Goal: Task Accomplishment & Management: Complete application form

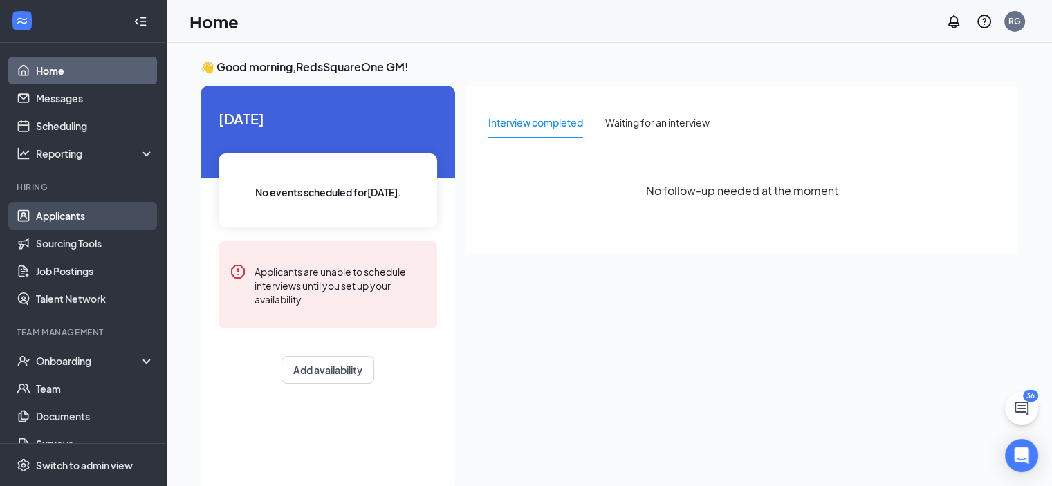
click at [80, 218] on link "Applicants" at bounding box center [95, 216] width 118 height 28
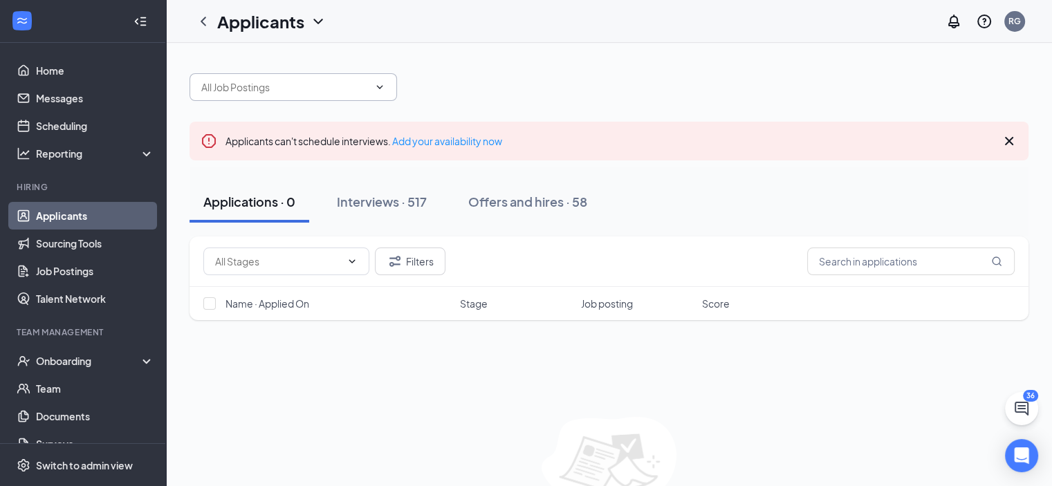
click at [379, 85] on icon "ChevronDown" at bounding box center [379, 87] width 11 height 11
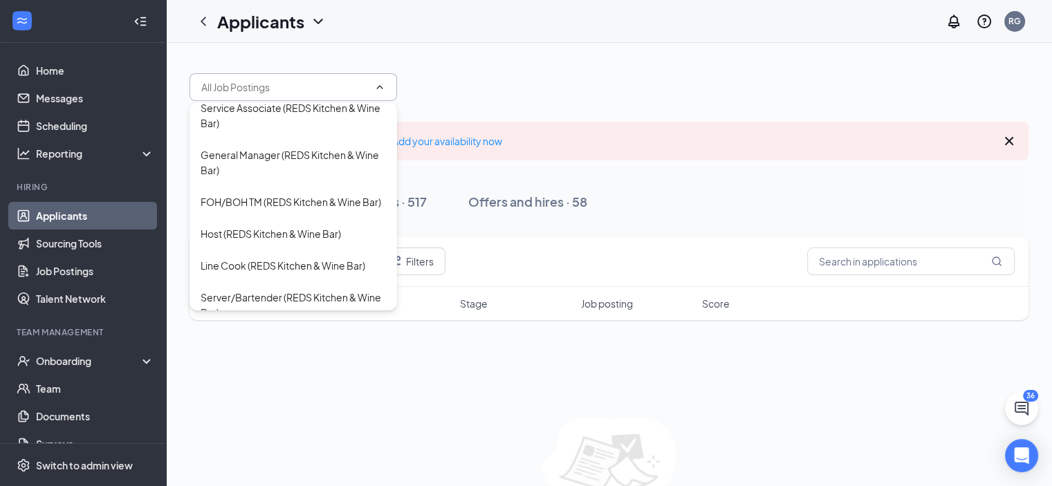
scroll to position [232, 0]
click at [311, 241] on div "Host (REDS Kitchen & Wine Bar)" at bounding box center [270, 233] width 140 height 15
type input "Host (REDS Kitchen & Wine Bar)"
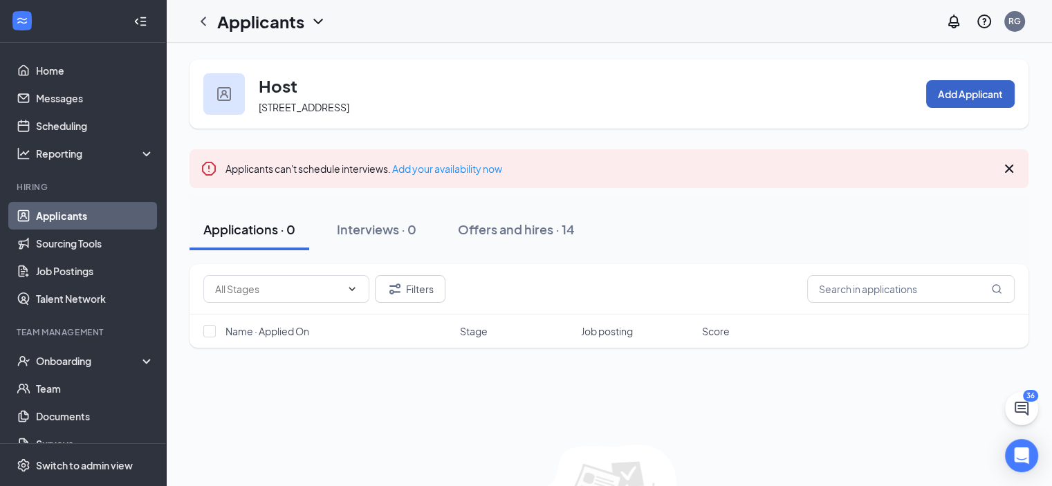
click at [976, 94] on button "Add Applicant" at bounding box center [970, 94] width 88 height 28
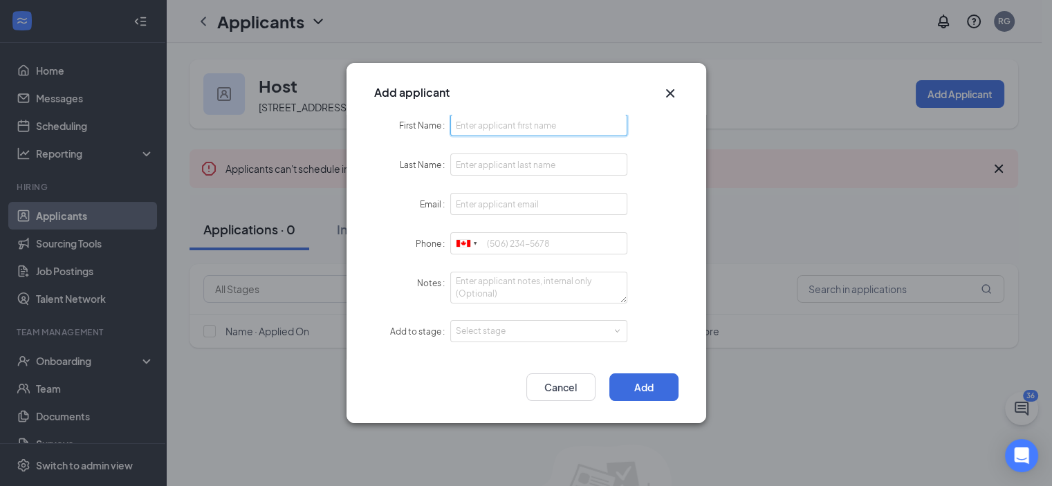
click at [544, 118] on input "First Name" at bounding box center [539, 125] width 178 height 22
type input "Kia"
click at [504, 167] on input "Last Name" at bounding box center [539, 164] width 178 height 22
click at [504, 167] on input "D" at bounding box center [539, 164] width 178 height 22
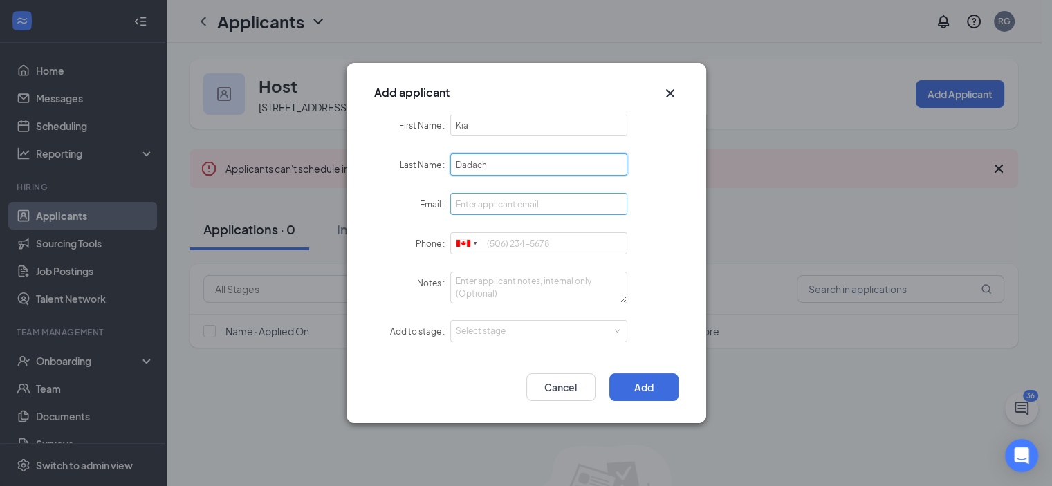
type input "Dadach"
click at [501, 200] on input "Email" at bounding box center [539, 204] width 178 height 22
type input "k"
type input "[EMAIL_ADDRESS][DOMAIN_NAME]"
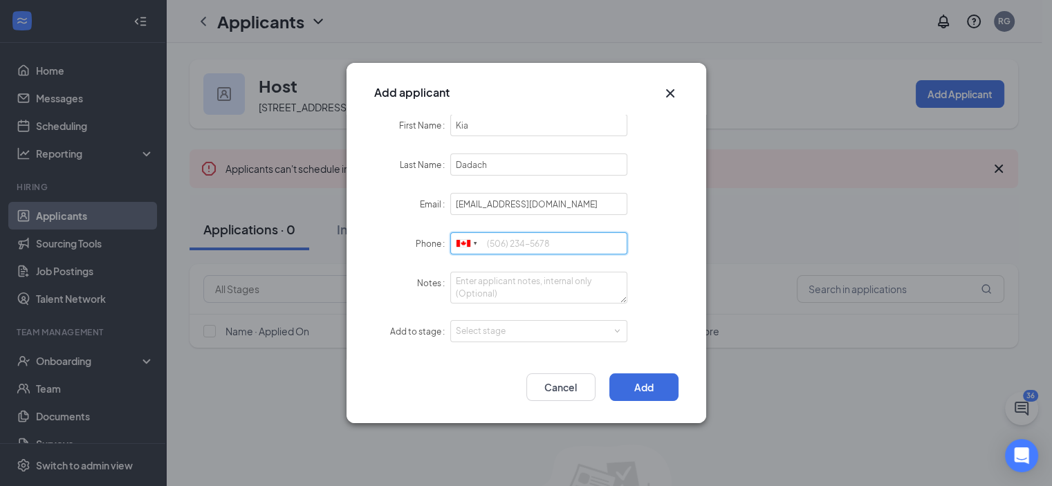
click at [503, 243] on input "Phone" at bounding box center [539, 243] width 178 height 22
type input "4376652588"
click at [494, 282] on textarea "Notes" at bounding box center [539, 288] width 178 height 32
click at [496, 337] on div "Select stage" at bounding box center [536, 331] width 160 height 14
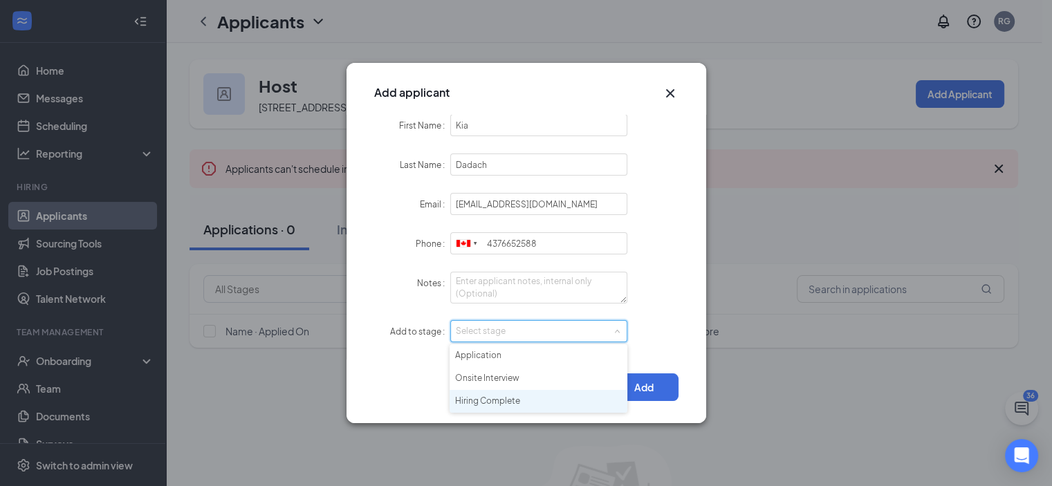
click at [487, 401] on li "Hiring Complete" at bounding box center [538, 401] width 178 height 23
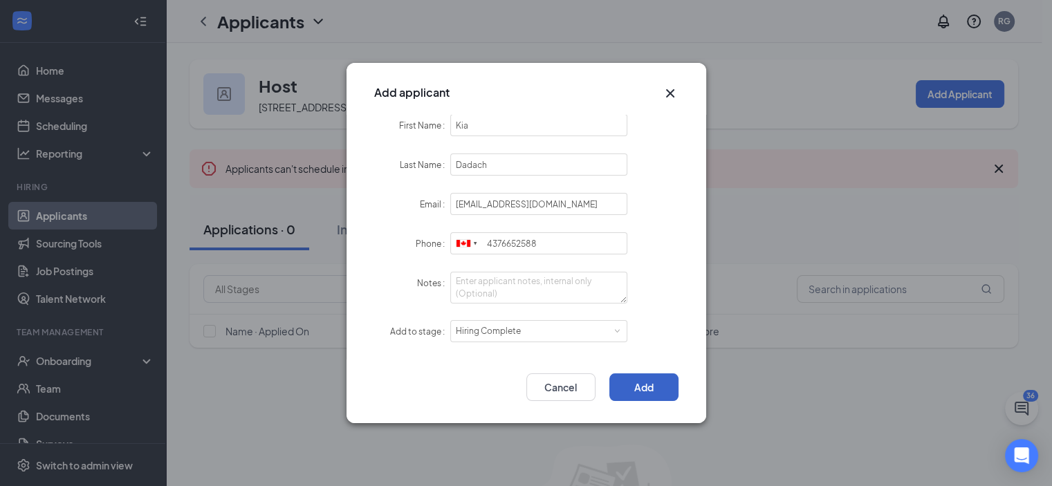
click at [653, 381] on button "Add" at bounding box center [643, 387] width 69 height 28
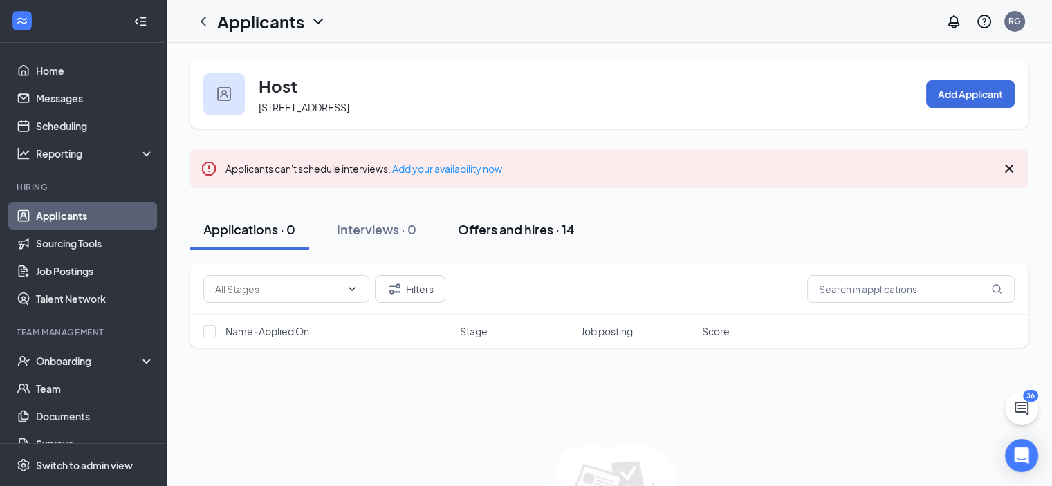
click at [525, 236] on div "Offers and hires · 14" at bounding box center [516, 229] width 117 height 17
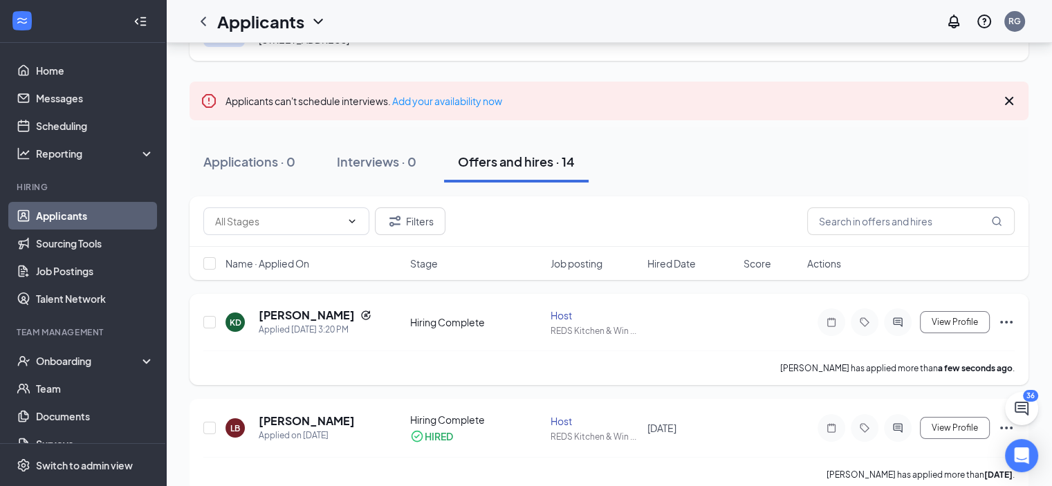
scroll to position [69, 0]
click at [1009, 329] on icon "Ellipses" at bounding box center [1006, 320] width 17 height 17
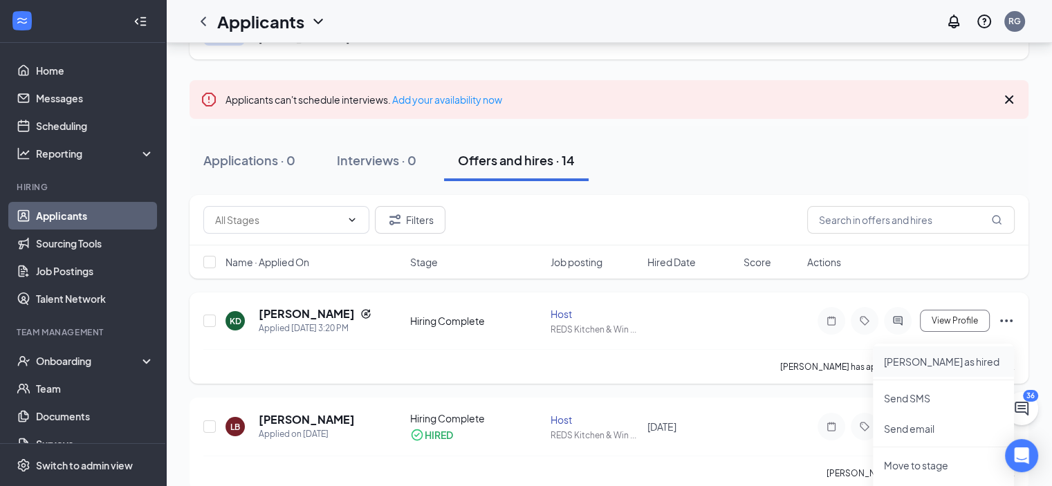
click at [929, 364] on p "[PERSON_NAME] as hired" at bounding box center [943, 362] width 119 height 14
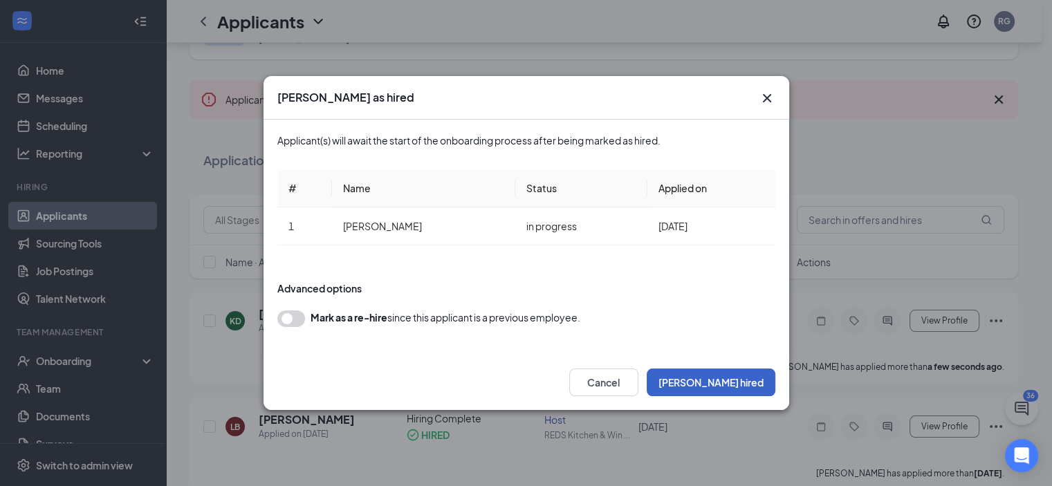
click at [729, 384] on button "[PERSON_NAME] hired" at bounding box center [710, 382] width 129 height 28
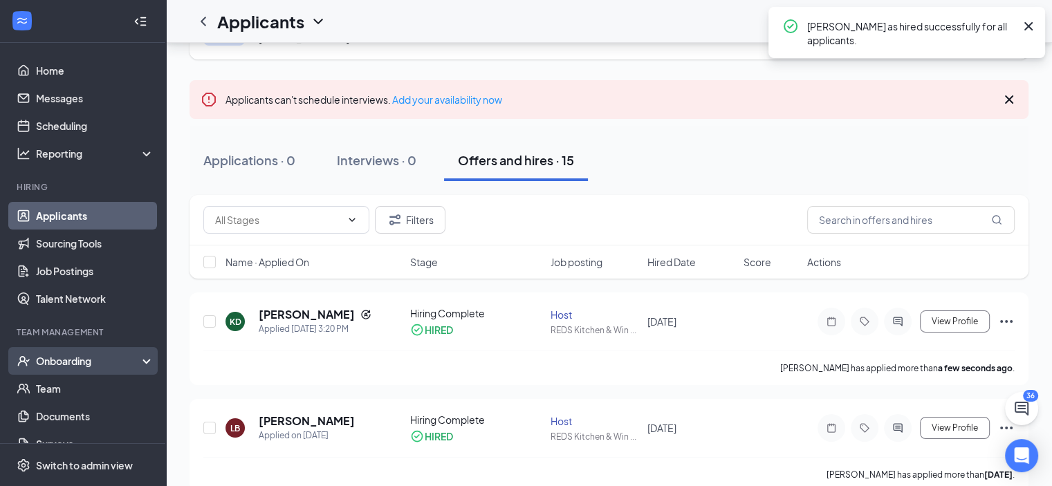
click at [75, 367] on div "Onboarding" at bounding box center [89, 361] width 106 height 14
click at [74, 392] on link "Overview" at bounding box center [95, 389] width 118 height 28
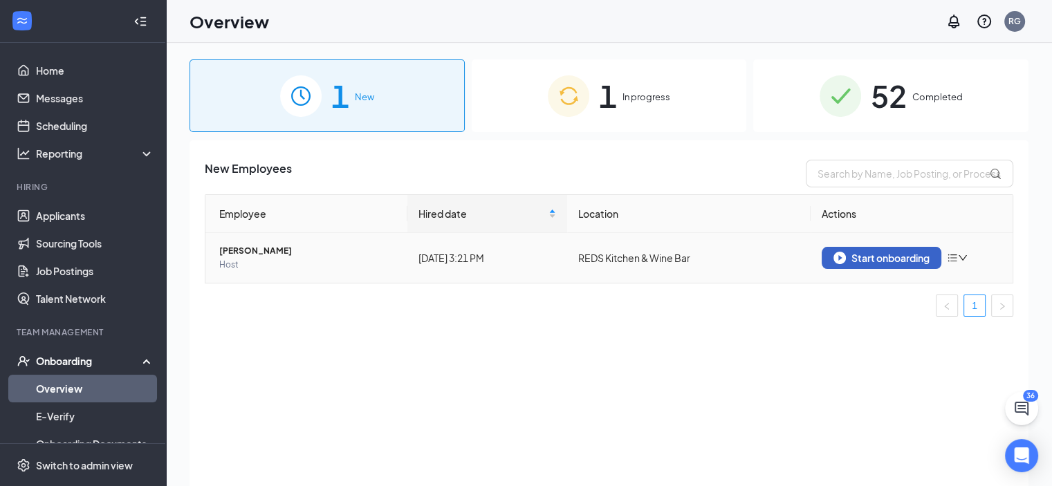
click at [885, 256] on div "Start onboarding" at bounding box center [881, 258] width 96 height 12
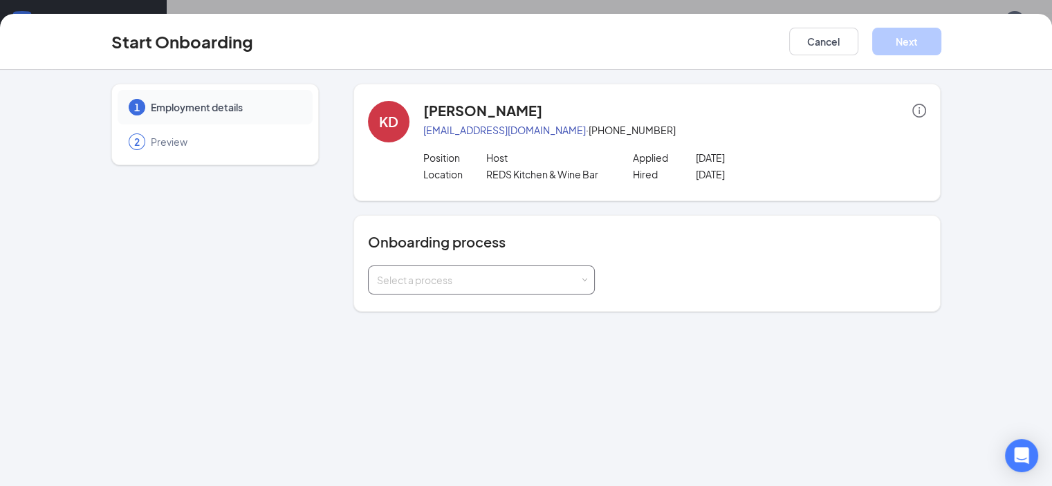
click at [448, 280] on div "Select a process" at bounding box center [478, 280] width 203 height 14
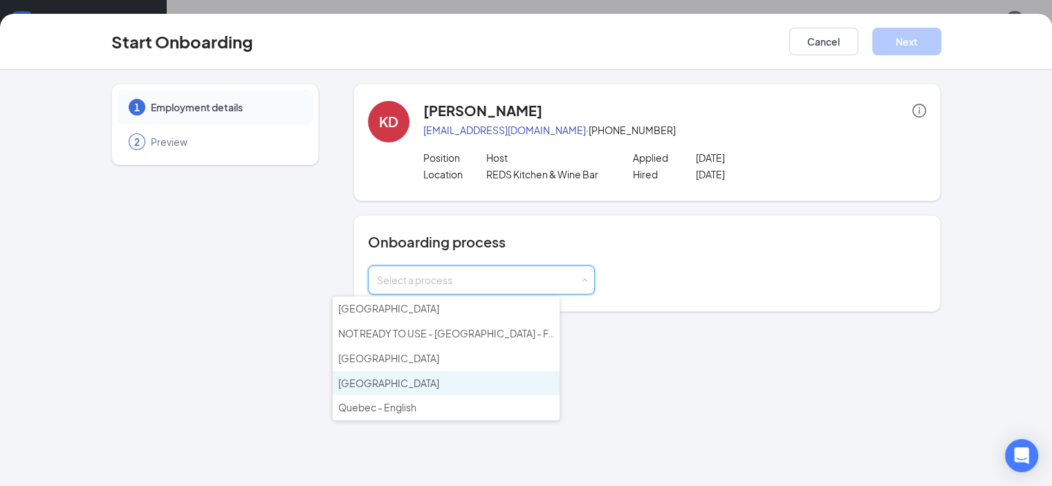
click at [421, 378] on li "[GEOGRAPHIC_DATA]" at bounding box center [446, 383] width 227 height 25
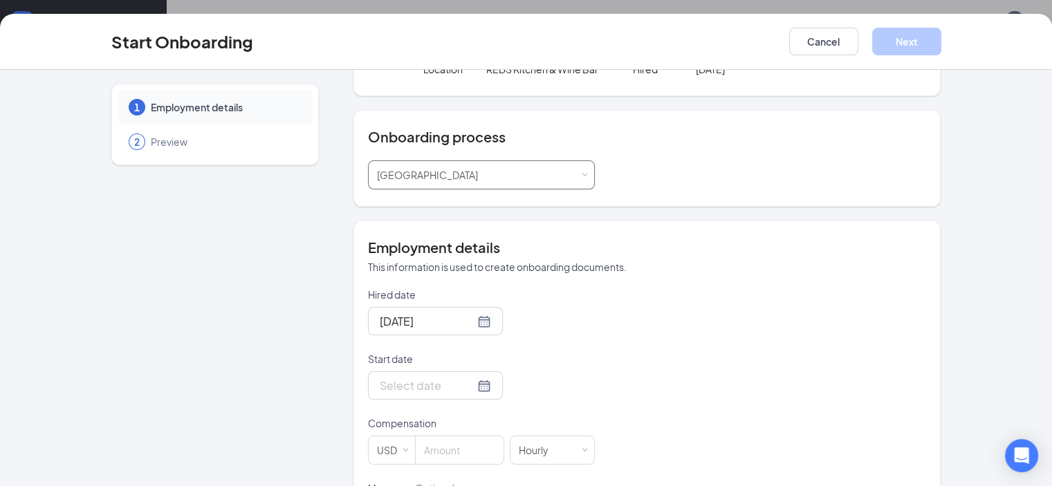
scroll to position [216, 0]
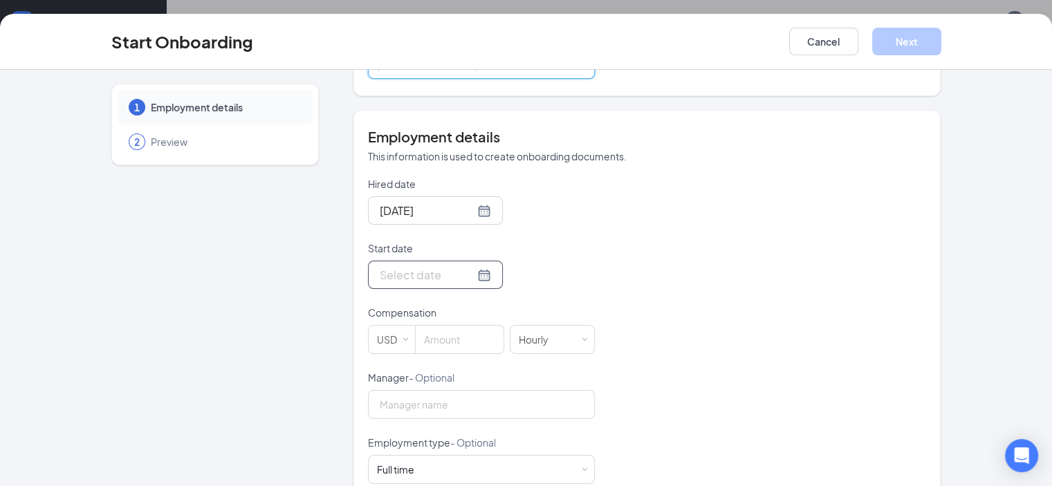
click at [432, 274] on div at bounding box center [435, 274] width 111 height 17
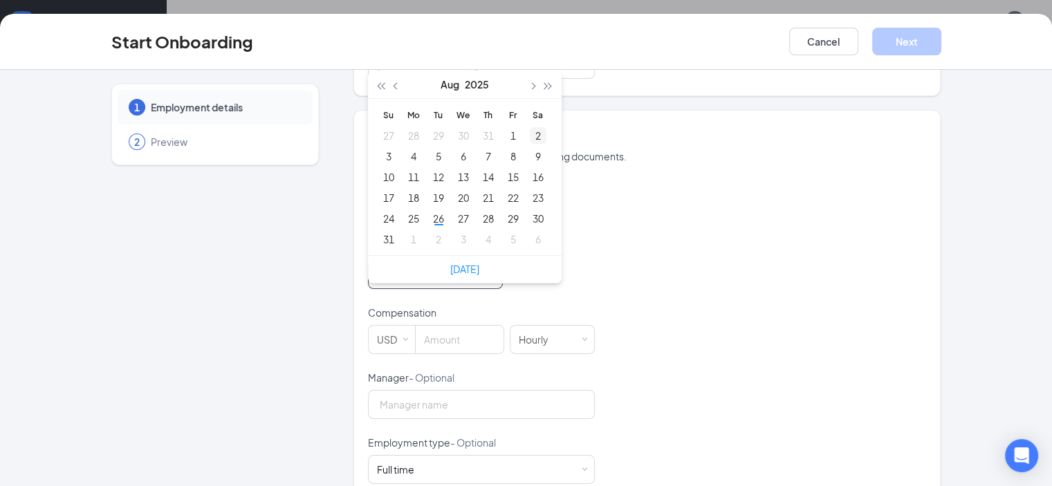
type input "[DATE]"
click at [530, 130] on div "2" at bounding box center [538, 135] width 17 height 17
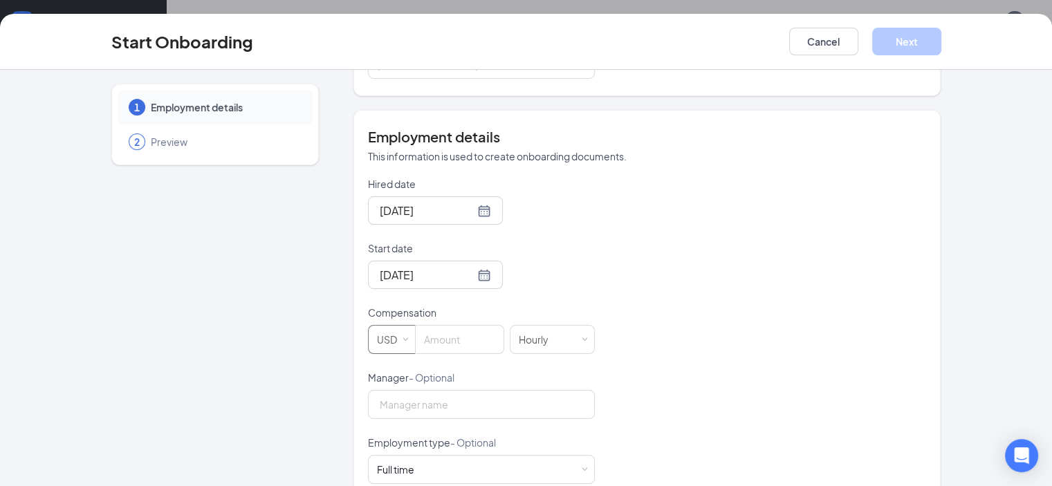
click at [402, 337] on span at bounding box center [405, 340] width 6 height 6
click at [355, 395] on li "CAD" at bounding box center [352, 389] width 47 height 23
click at [416, 335] on input at bounding box center [459, 340] width 87 height 28
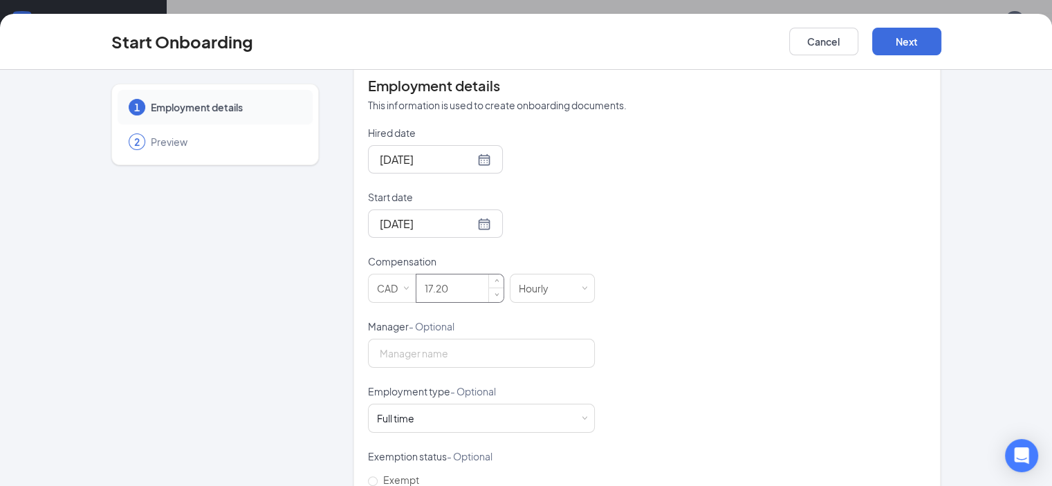
scroll to position [279, 0]
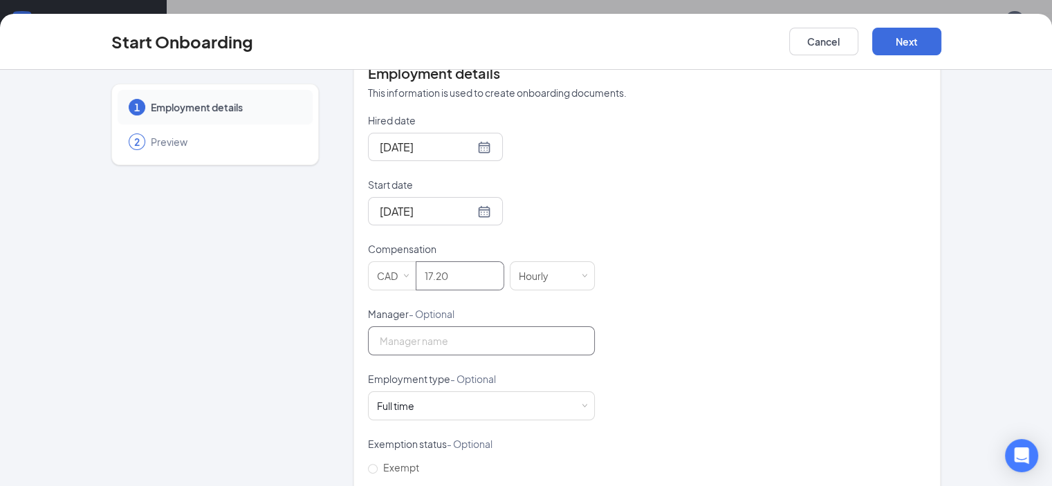
type input "17.2"
click at [420, 337] on input "Manager - Optional" at bounding box center [481, 340] width 227 height 29
type input "[PERSON_NAME]"
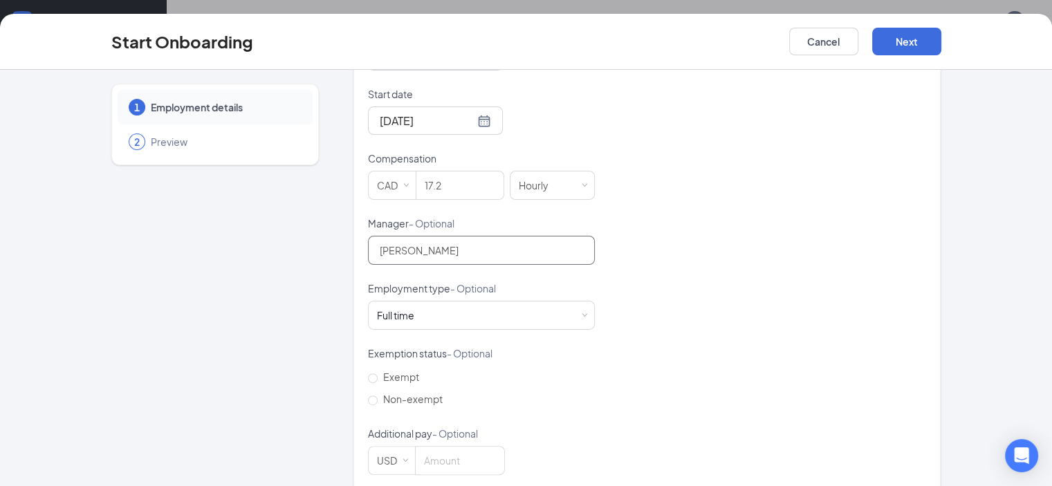
scroll to position [388, 0]
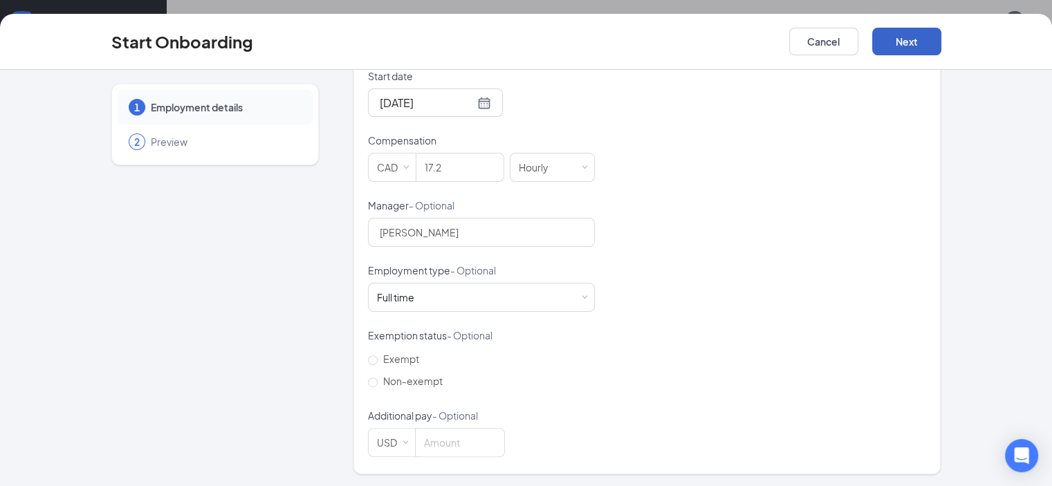
click at [941, 44] on button "Next" at bounding box center [906, 42] width 69 height 28
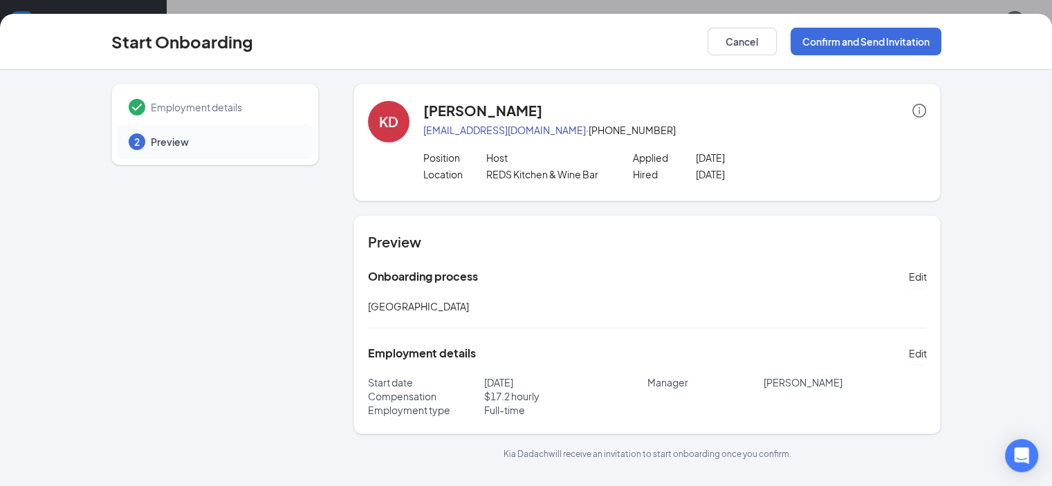
scroll to position [62, 0]
click at [941, 36] on button "Confirm and Send Invitation" at bounding box center [865, 42] width 151 height 28
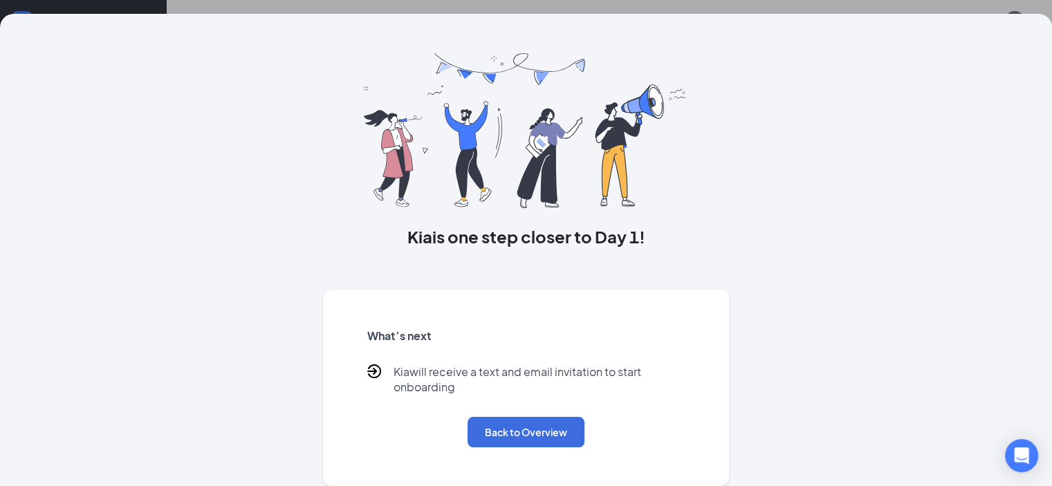
scroll to position [0, 0]
